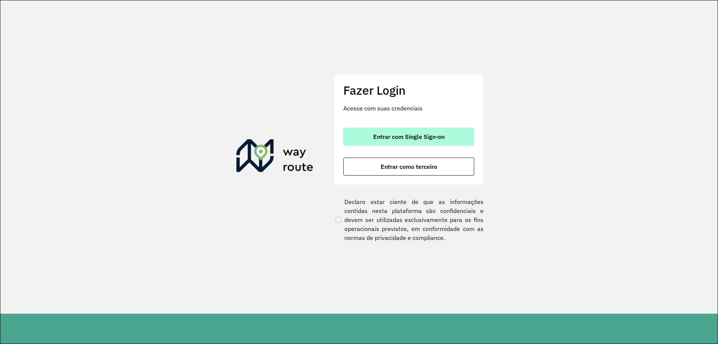
click at [401, 136] on span "Entrar com Single Sign-on" at bounding box center [408, 136] width 71 height 6
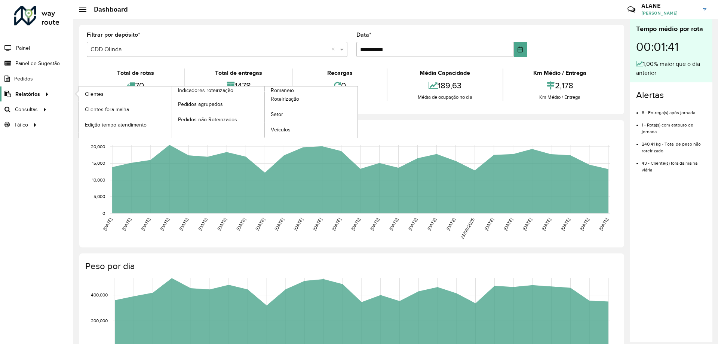
click at [38, 94] on span "Relatórios" at bounding box center [27, 94] width 25 height 8
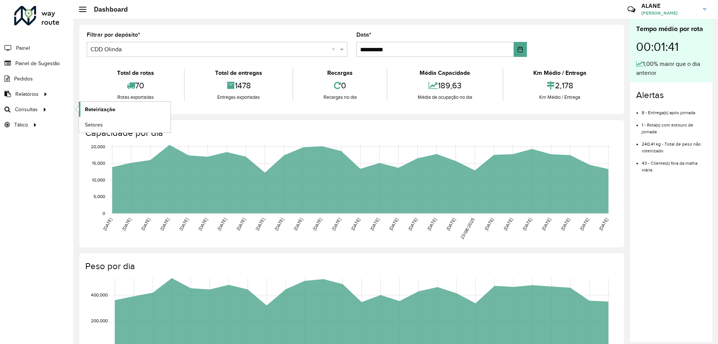
click at [118, 106] on link "Roteirização" at bounding box center [125, 109] width 92 height 15
click at [12, 66] on icon at bounding box center [7, 63] width 14 height 6
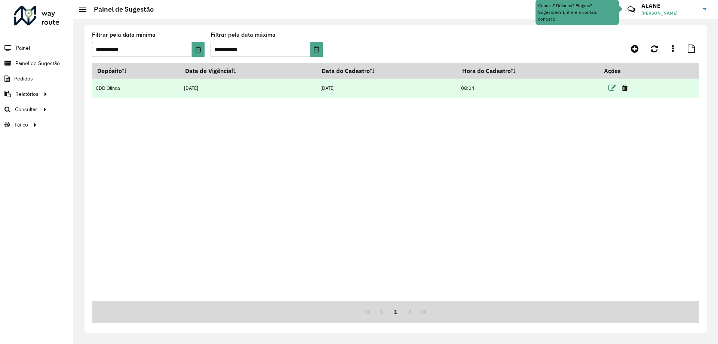
click at [613, 92] on icon at bounding box center [611, 87] width 7 height 7
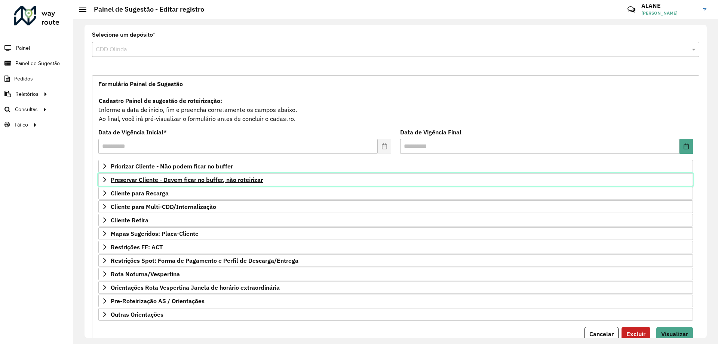
click at [197, 178] on span "Preservar Cliente - Devem ficar no buffer, não roteirizar" at bounding box center [187, 179] width 152 height 6
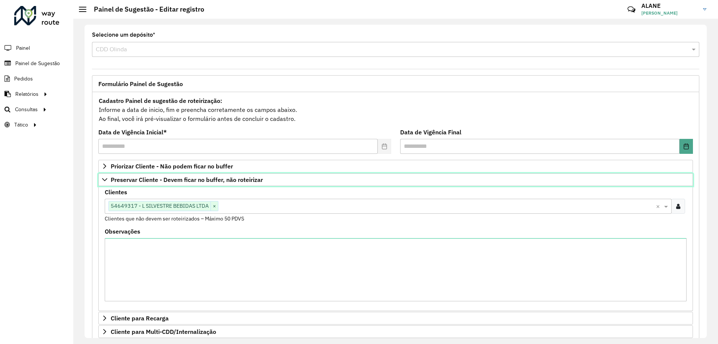
scroll to position [150, 0]
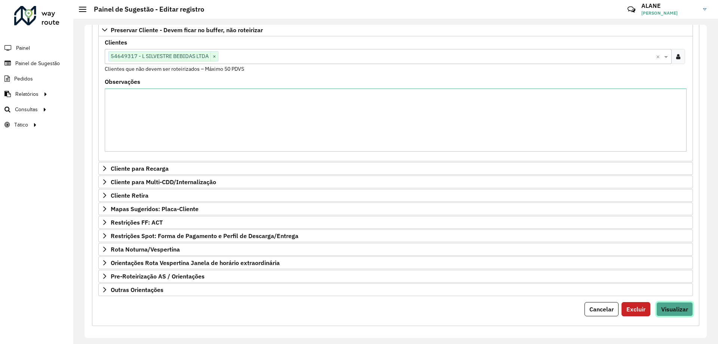
click at [676, 306] on span "Visualizar" at bounding box center [674, 308] width 27 height 7
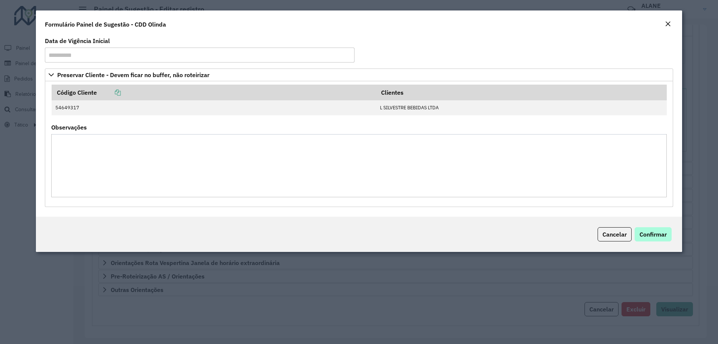
click at [652, 228] on div "Cancelar Confirmar" at bounding box center [359, 233] width 646 height 35
